Goal: Task Accomplishment & Management: Complete application form

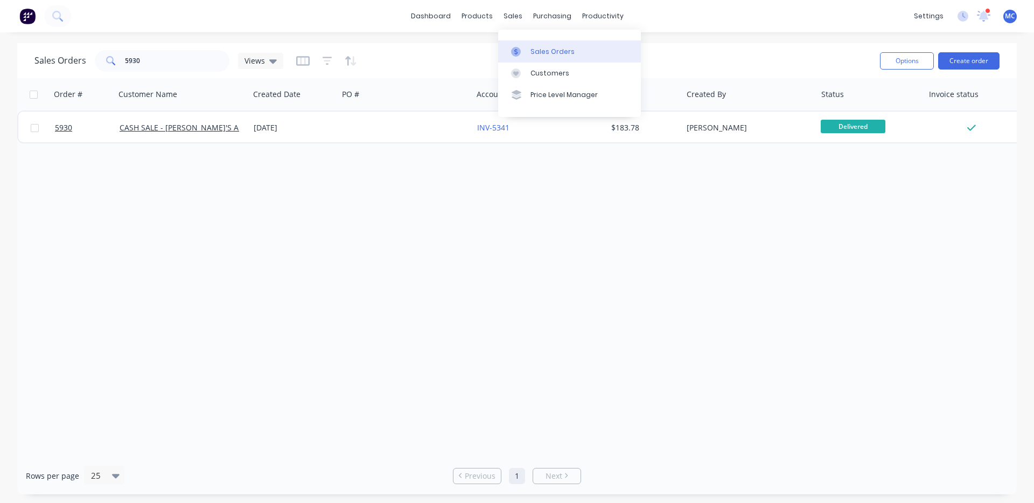
click at [537, 48] on div "Sales Orders" at bounding box center [553, 52] width 44 height 10
click at [981, 60] on button "Create order" at bounding box center [968, 60] width 61 height 17
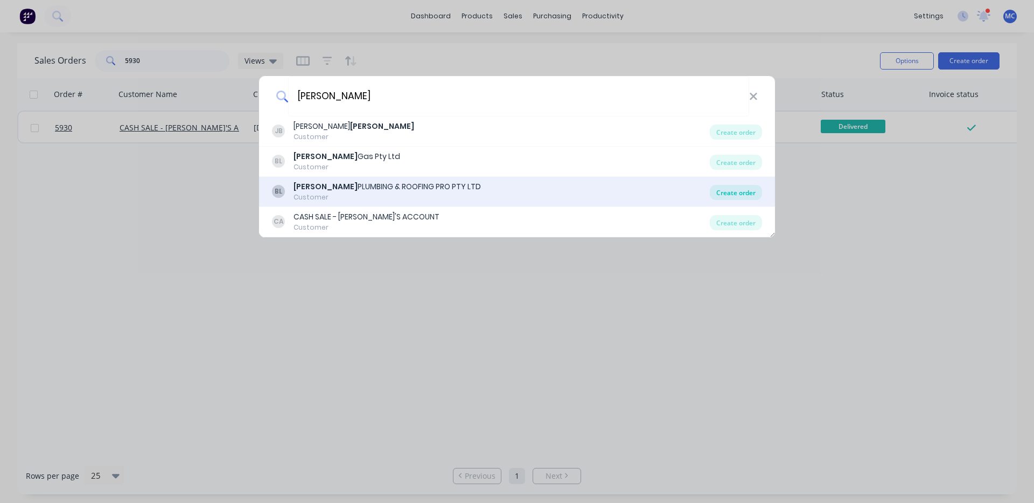
type input "[PERSON_NAME]"
click at [750, 194] on div "Create order" at bounding box center [736, 192] width 52 height 15
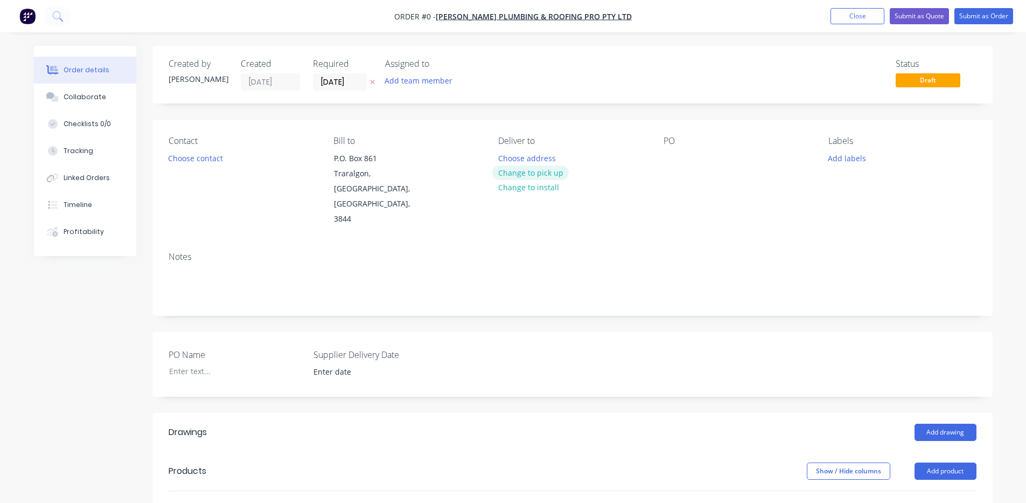
click at [526, 175] on button "Change to pick up" at bounding box center [530, 172] width 76 height 15
click at [668, 160] on div at bounding box center [672, 158] width 17 height 16
click at [660, 205] on div "Contact Choose contact [PERSON_NAME] to P.O. [STREET_ADDRESS] Pick up Change to…" at bounding box center [572, 181] width 840 height 123
click at [348, 76] on input "[DATE]" at bounding box center [339, 82] width 53 height 16
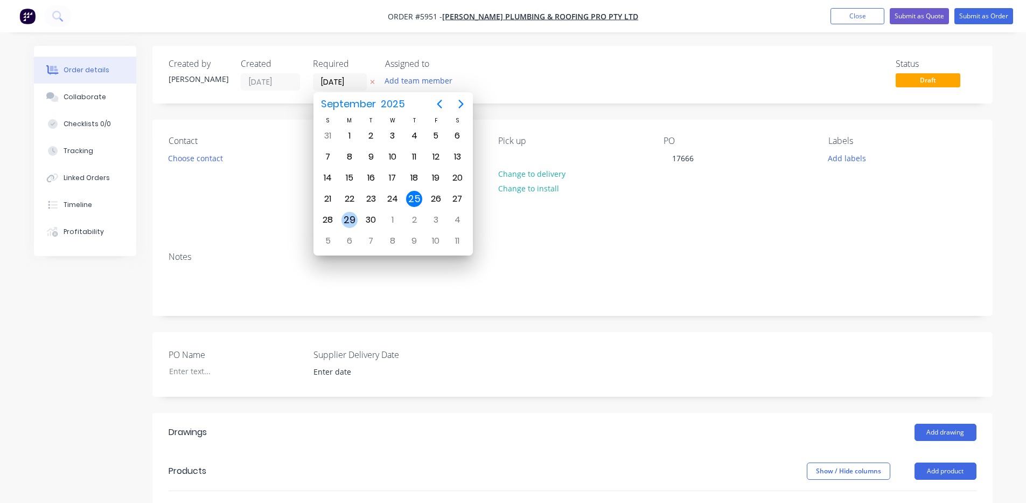
click at [355, 222] on div "29" at bounding box center [349, 220] width 16 height 16
type input "[DATE]"
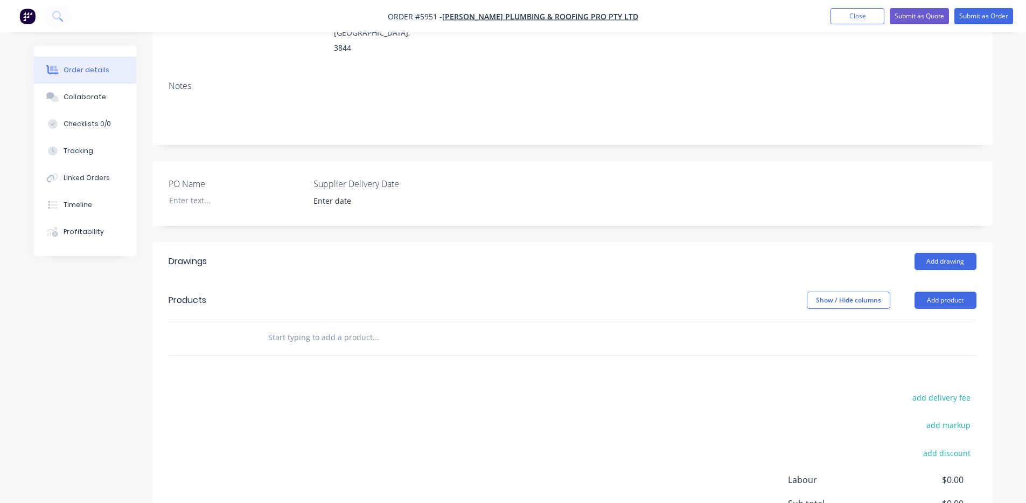
scroll to position [179, 0]
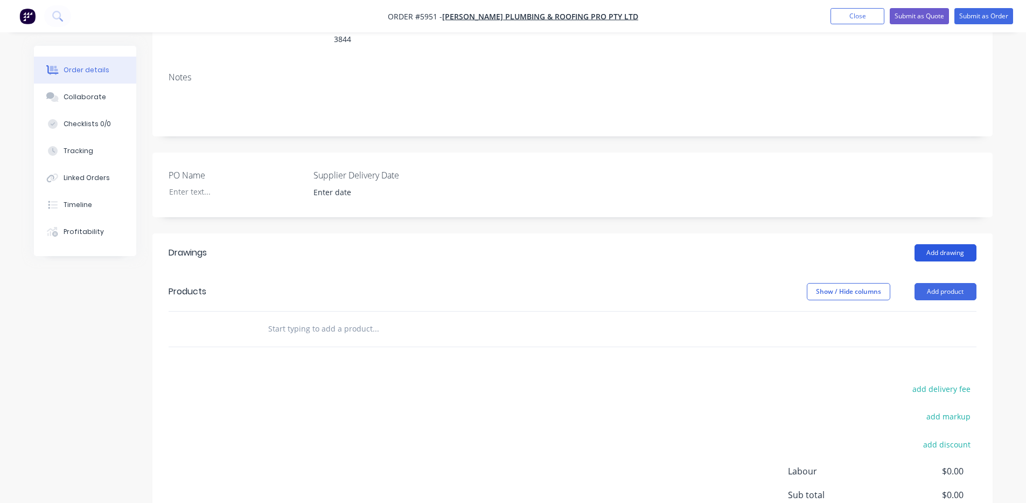
click at [946, 244] on button "Add drawing" at bounding box center [946, 252] width 62 height 17
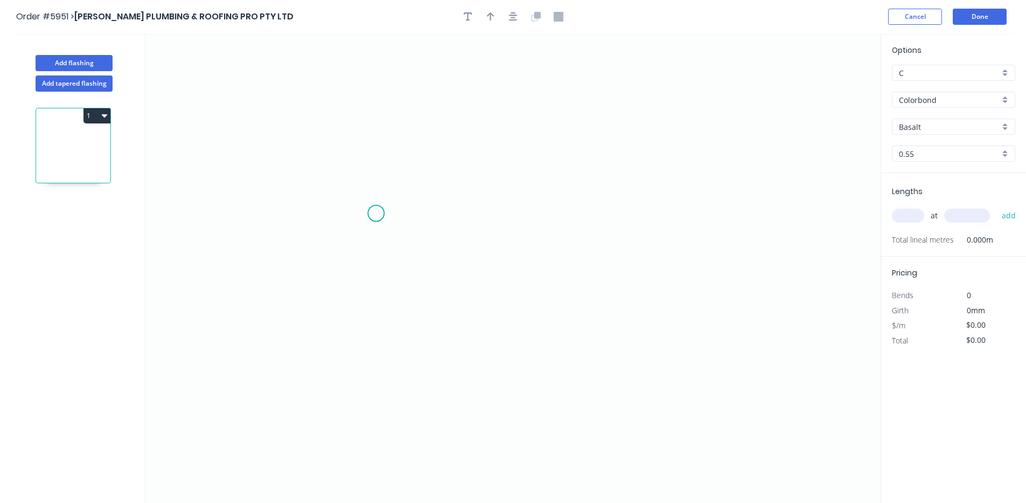
click at [376, 213] on icon "0" at bounding box center [512, 267] width 735 height 469
click at [644, 220] on icon "0" at bounding box center [512, 267] width 735 height 469
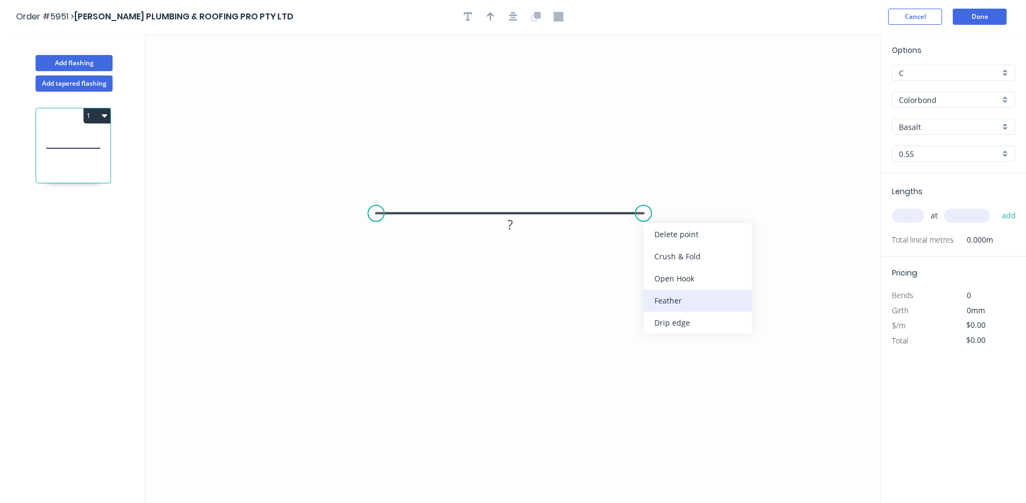
click at [710, 299] on div "Feather" at bounding box center [698, 300] width 108 height 22
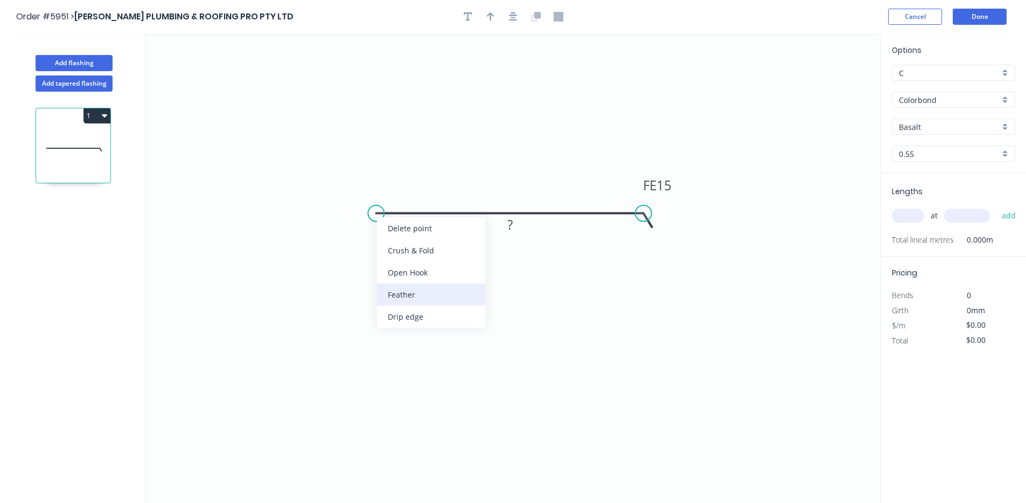
click at [397, 292] on div "Feather" at bounding box center [431, 294] width 108 height 22
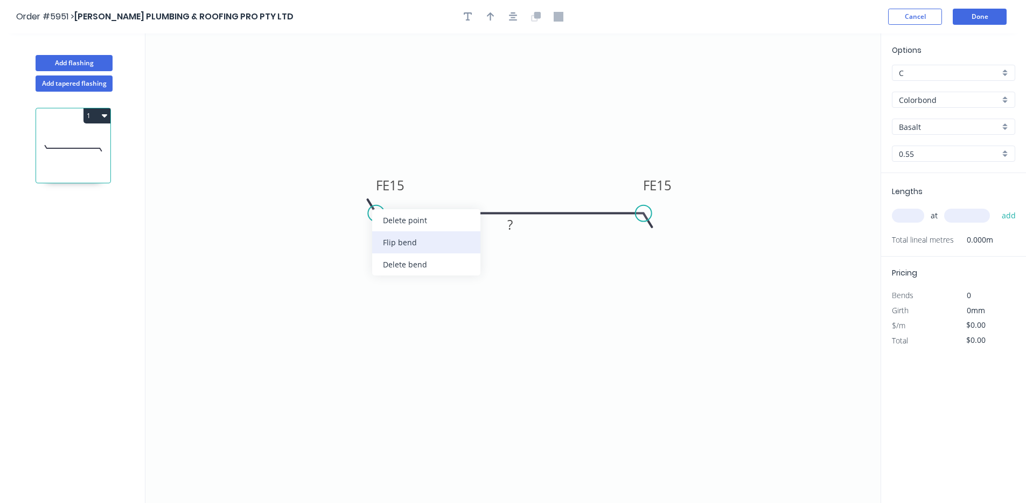
click at [391, 242] on div "Flip bend" at bounding box center [426, 242] width 108 height 22
click at [518, 227] on rect at bounding box center [510, 225] width 22 height 15
type input "$30.68"
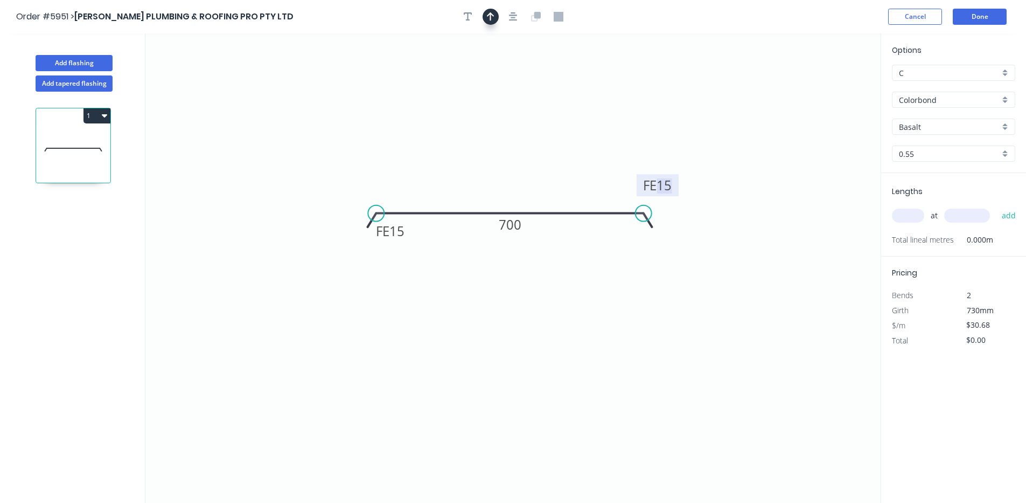
click at [496, 16] on button "button" at bounding box center [491, 17] width 16 height 16
drag, startPoint x: 828, startPoint y: 83, endPoint x: 486, endPoint y: 188, distance: 358.1
click at [486, 188] on icon at bounding box center [486, 175] width 10 height 34
click at [987, 128] on input "Basalt" at bounding box center [949, 126] width 101 height 11
click at [967, 153] on div "Pale Eucalypt" at bounding box center [953, 147] width 122 height 19
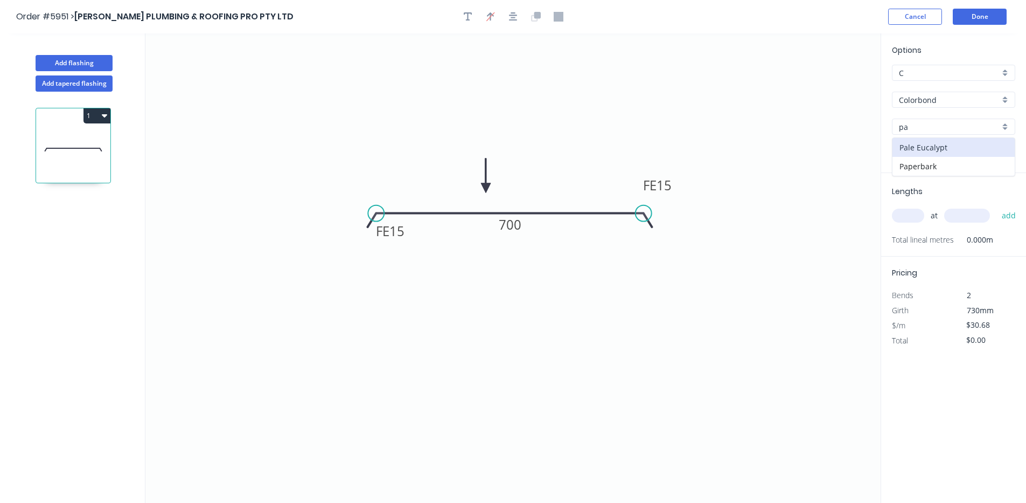
type input "Pale Eucalypt"
click at [923, 219] on input "text" at bounding box center [908, 215] width 32 height 14
type input "1"
type input "2100"
click at [996, 206] on button "add" at bounding box center [1008, 215] width 25 height 18
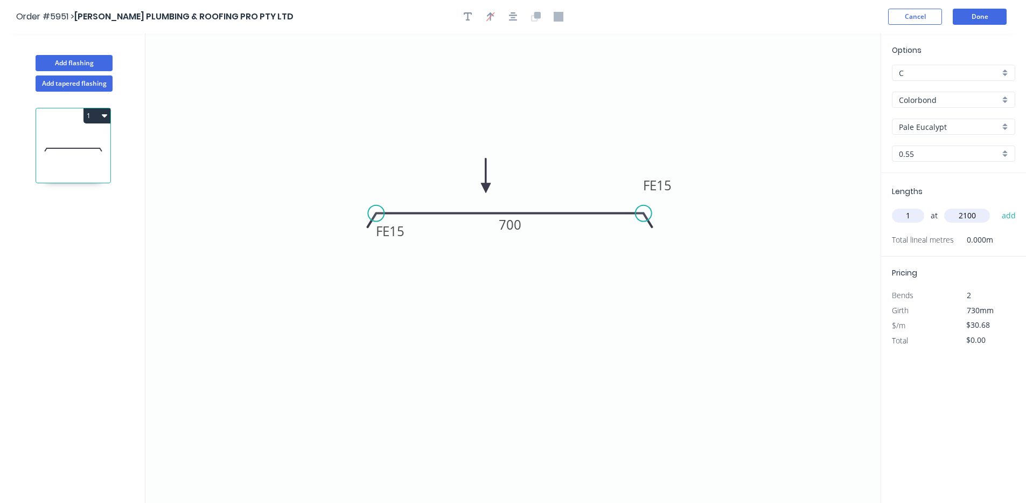
type input "$64.43"
click at [981, 12] on button "Done" at bounding box center [980, 17] width 54 height 16
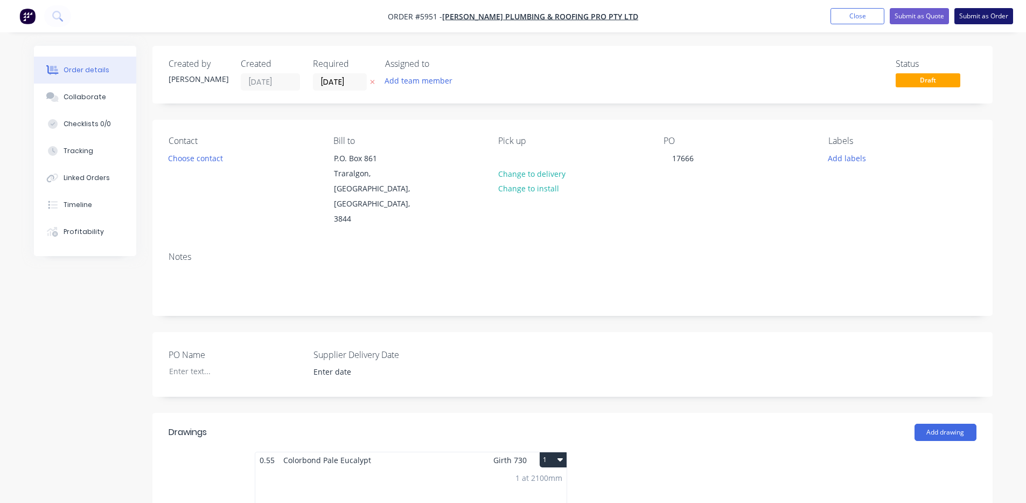
click at [983, 18] on button "Submit as Order" at bounding box center [983, 16] width 59 height 16
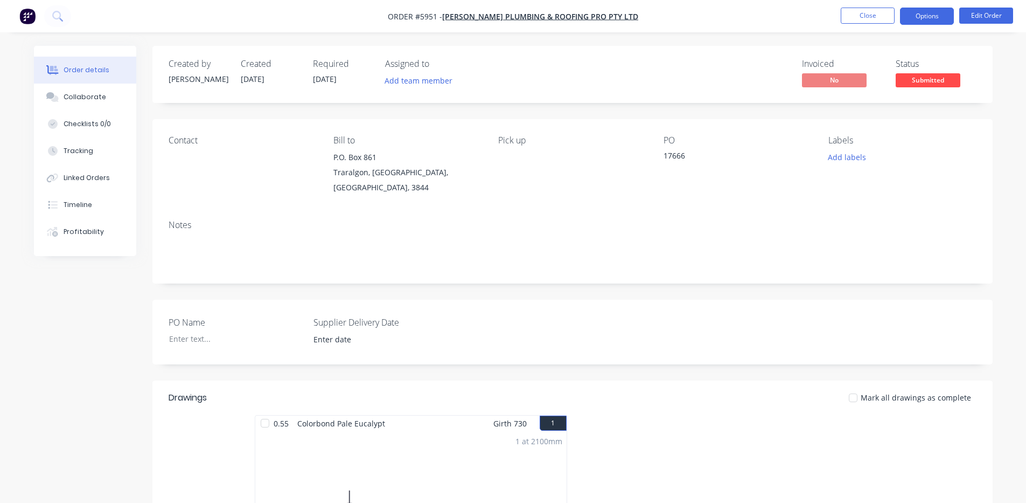
click at [938, 19] on button "Options" at bounding box center [927, 16] width 54 height 17
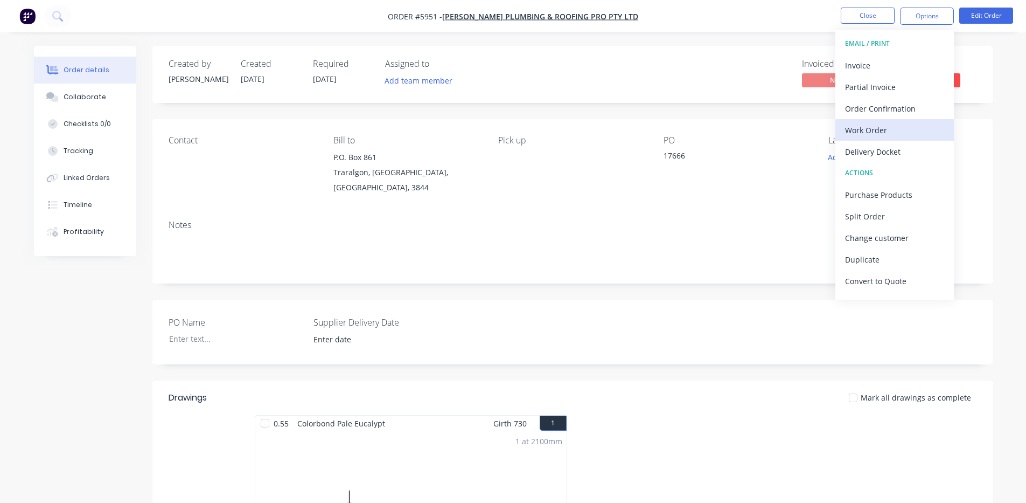
click at [884, 125] on div "Work Order" at bounding box center [894, 130] width 99 height 16
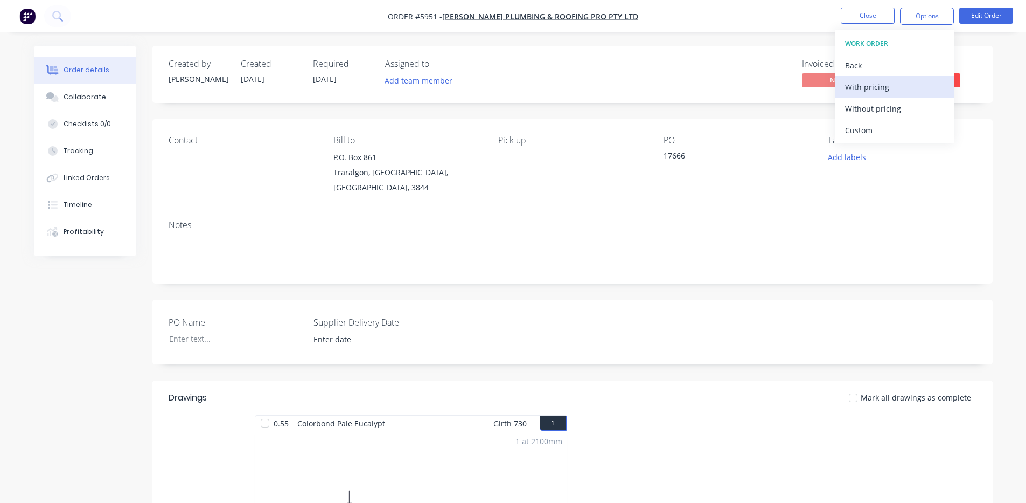
click at [886, 90] on div "With pricing" at bounding box center [894, 87] width 99 height 16
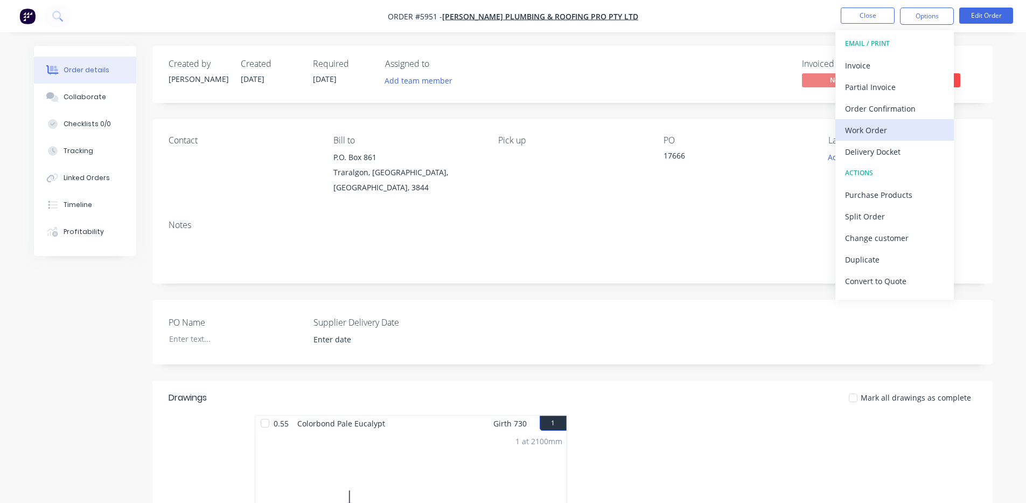
click at [888, 125] on div "Work Order" at bounding box center [894, 130] width 99 height 16
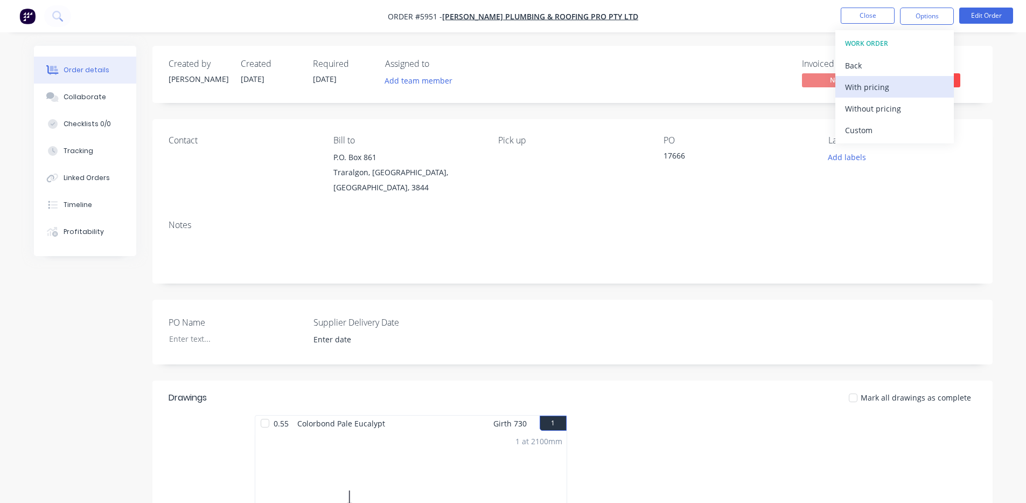
click at [888, 93] on div "With pricing" at bounding box center [894, 87] width 99 height 16
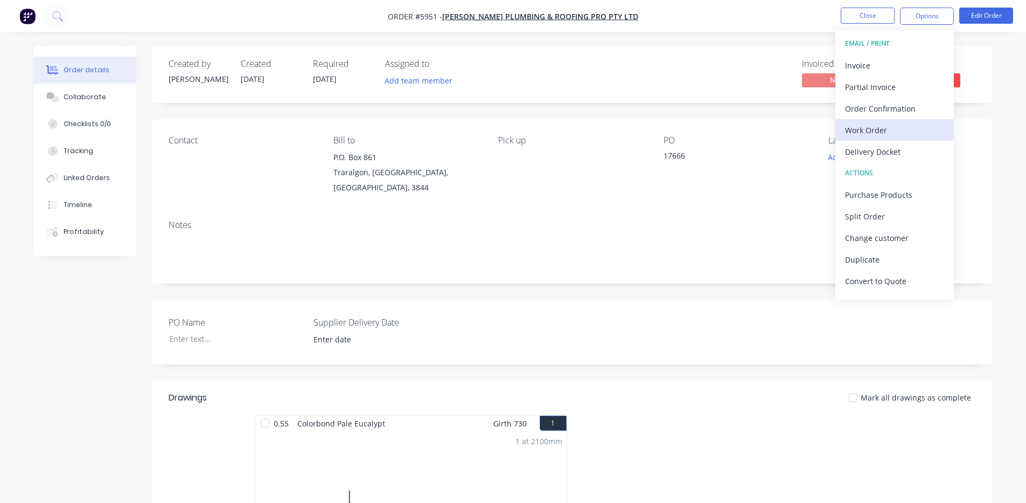
click at [895, 125] on div "Work Order" at bounding box center [894, 130] width 99 height 16
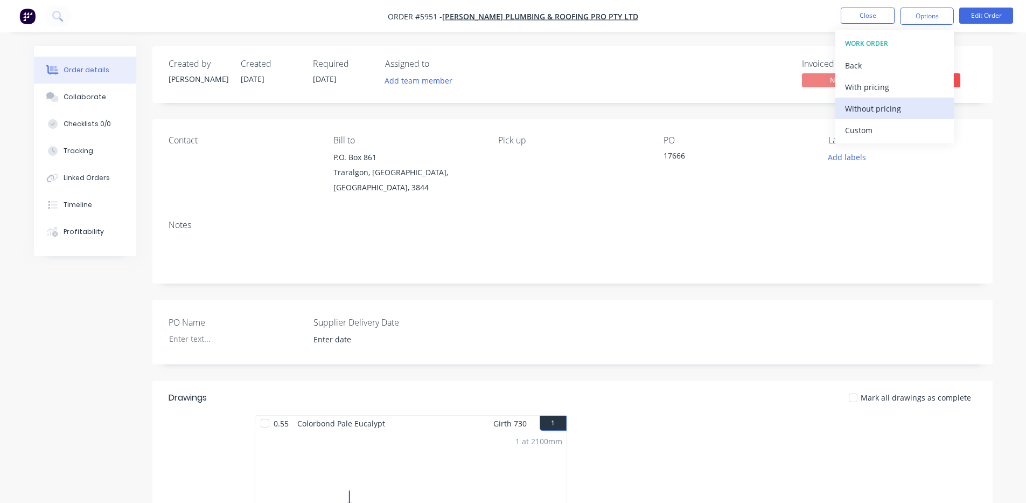
click at [892, 105] on div "Without pricing" at bounding box center [894, 109] width 99 height 16
